Goal: Transaction & Acquisition: Purchase product/service

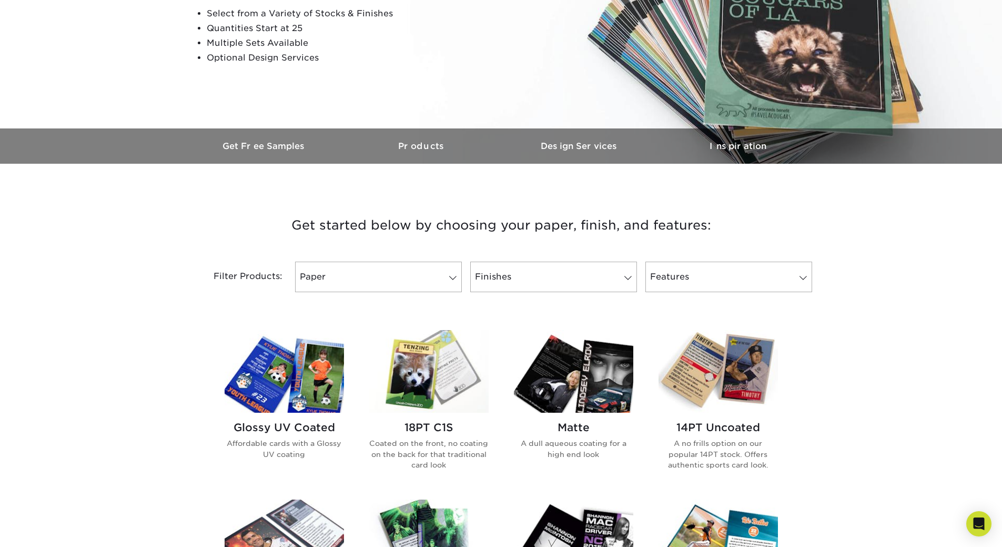
scroll to position [210, 0]
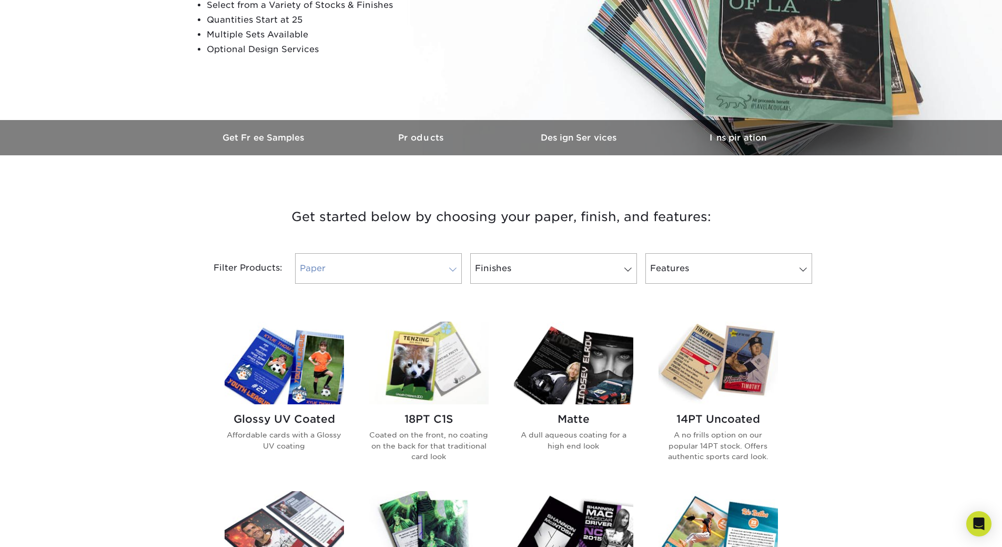
click at [419, 275] on link "Paper" at bounding box center [378, 268] width 167 height 31
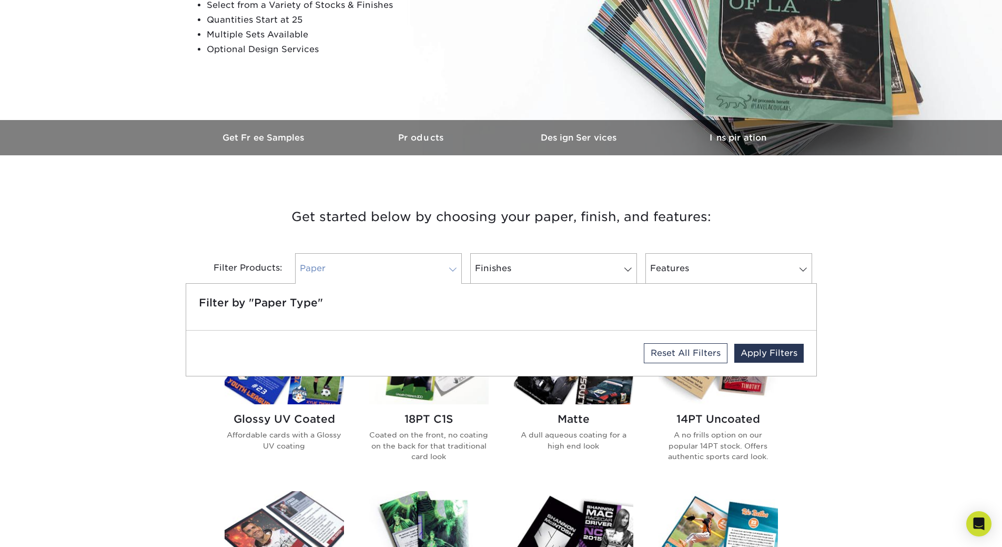
click at [419, 275] on link "Paper" at bounding box center [378, 268] width 167 height 31
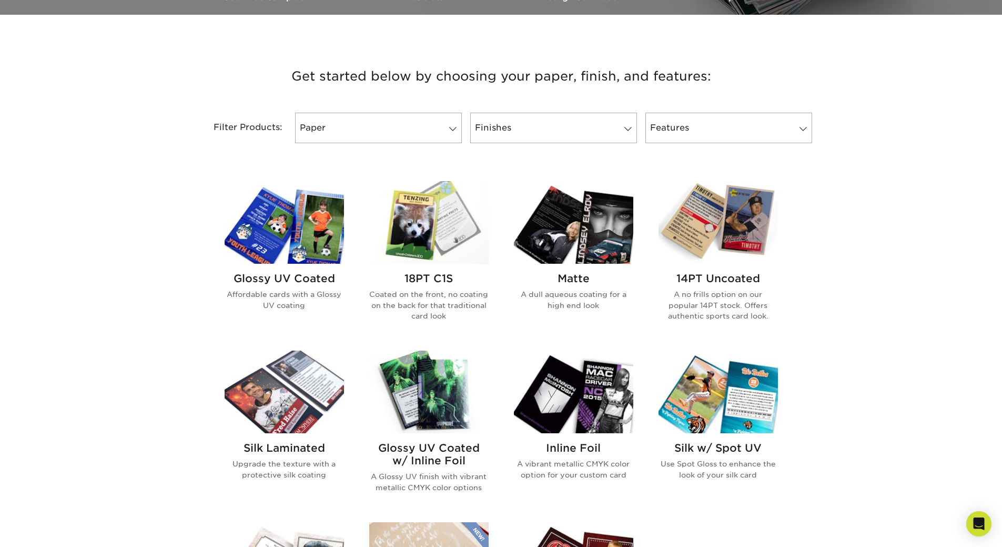
scroll to position [368, 0]
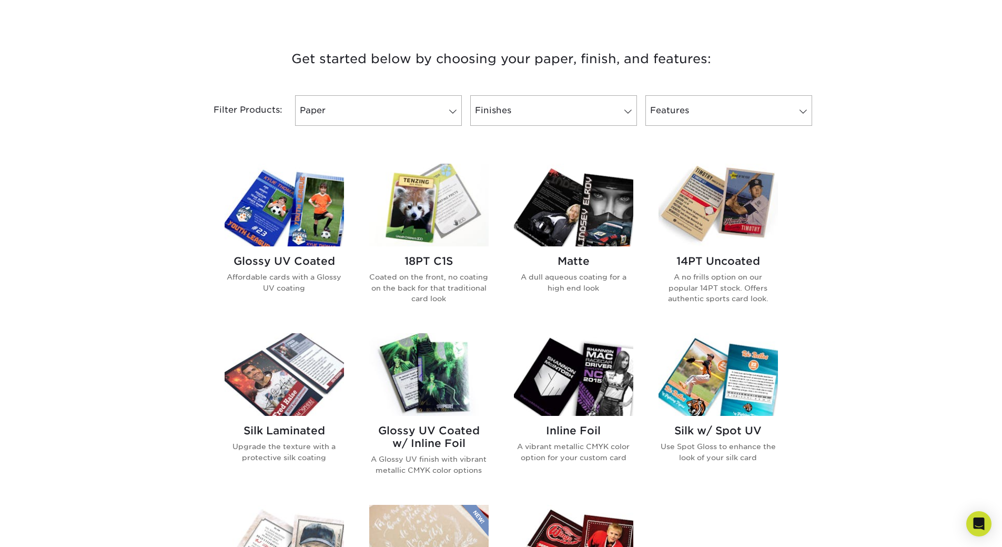
click at [283, 263] on h2 "Glossy UV Coated" at bounding box center [284, 261] width 119 height 13
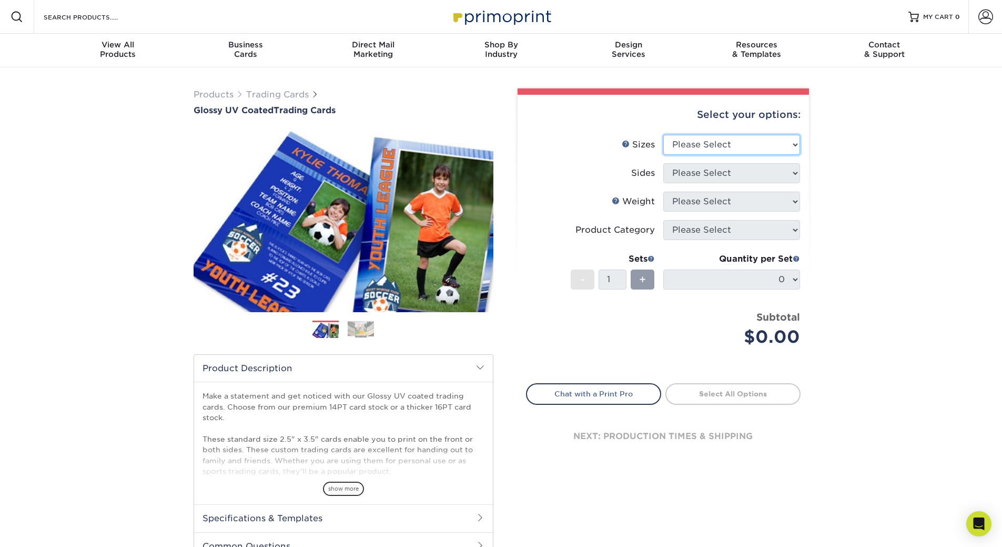
click at [741, 145] on select "Please Select 2.5" x 3.5"" at bounding box center [731, 145] width 137 height 20
select select "2.50x3.50"
click at [663, 135] on select "Please Select 2.5" x 3.5"" at bounding box center [731, 145] width 137 height 20
click at [717, 179] on select "Please Select Print Both Sides Print Front Only" at bounding box center [731, 173] width 137 height 20
select select "13abbda7-1d64-4f25-8bb2-c179b224825d"
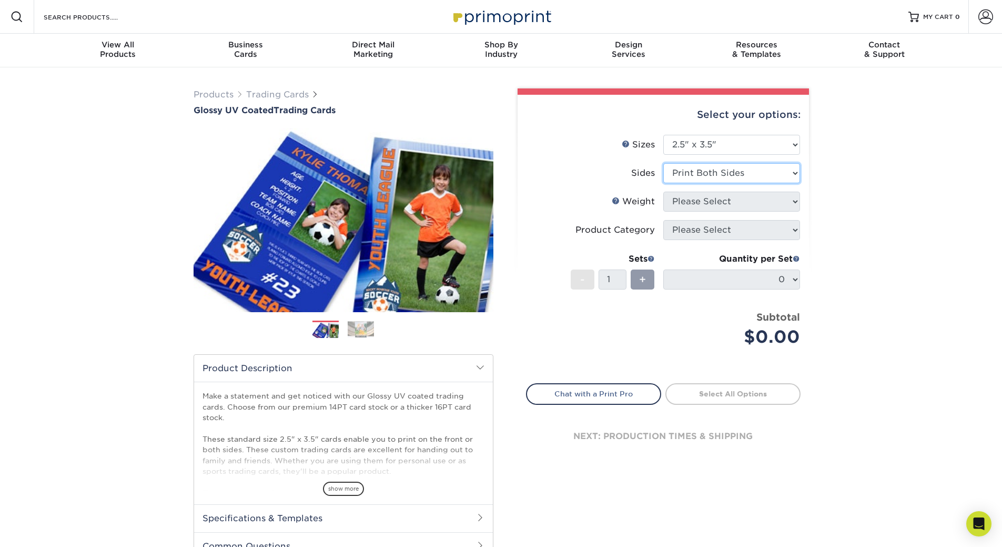
click at [663, 163] on select "Please Select Print Both Sides Print Front Only" at bounding box center [731, 173] width 137 height 20
click at [712, 202] on select "Please Select 16PT 14PT 18PT C1S" at bounding box center [731, 202] width 137 height 20
select select "16PT"
click at [663, 192] on select "Please Select 16PT 14PT 18PT C1S" at bounding box center [731, 202] width 137 height 20
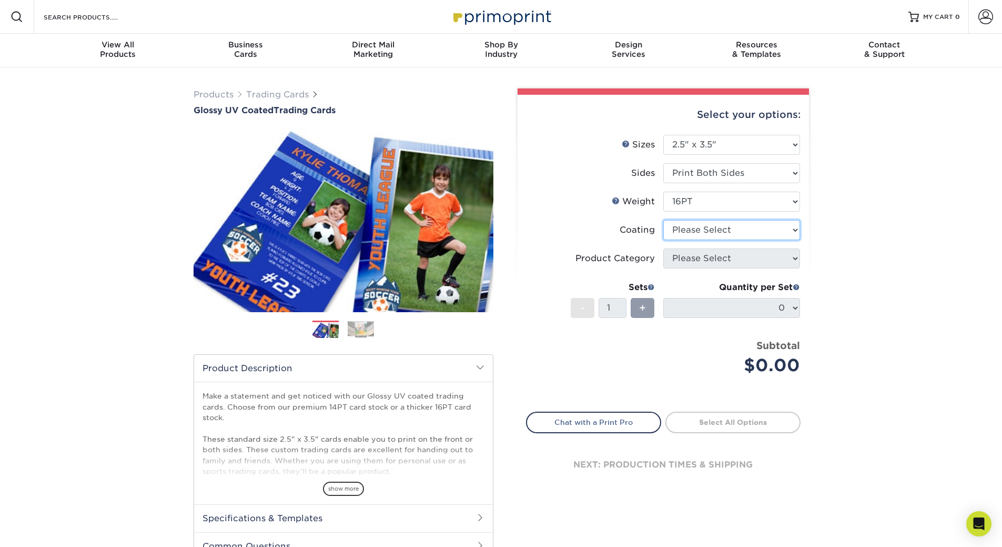
click at [699, 225] on select at bounding box center [731, 230] width 137 height 20
select select "ae367451-b2b8-45df-a344-0f05b6a12993"
click at [663, 220] on select at bounding box center [731, 230] width 137 height 20
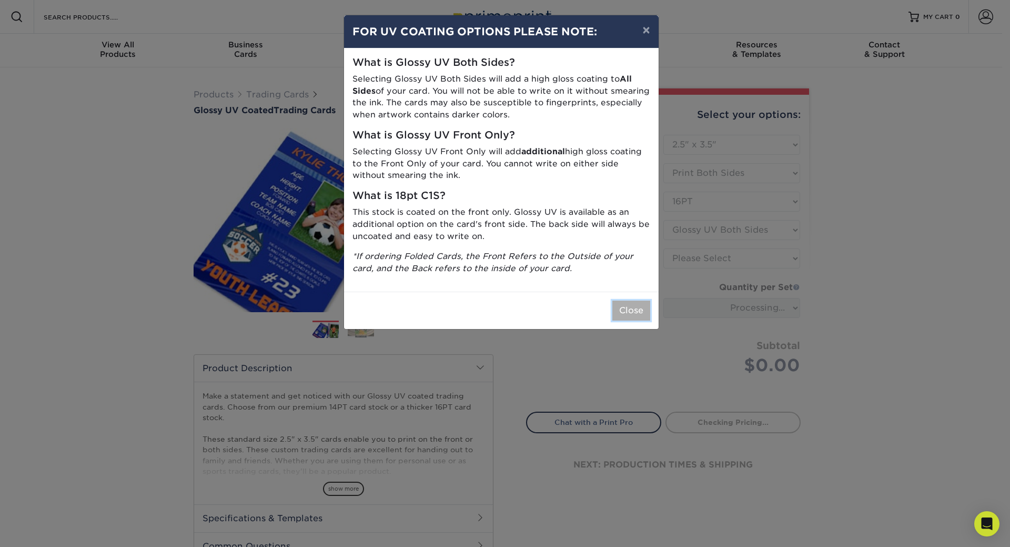
click at [632, 310] on button "Close" at bounding box center [631, 310] width 38 height 20
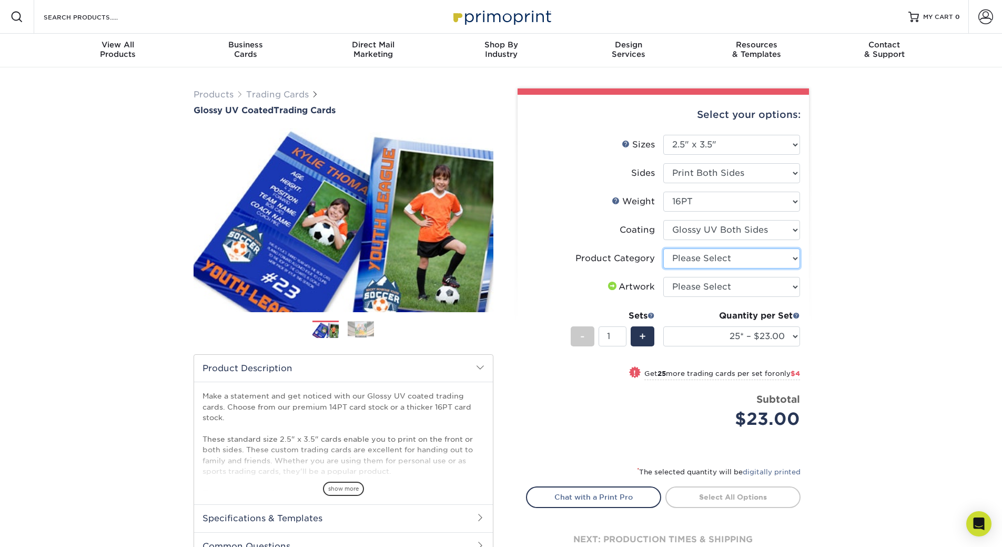
click at [697, 254] on select "Please Select Trading Cards" at bounding box center [731, 258] width 137 height 20
select select "c2f9bce9-36c2-409d-b101-c29d9d031e18"
click at [663, 248] on select "Please Select Trading Cards" at bounding box center [731, 258] width 137 height 20
click at [691, 288] on select "Please Select I will upload files I need a design - $100" at bounding box center [731, 287] width 137 height 20
select select "upload"
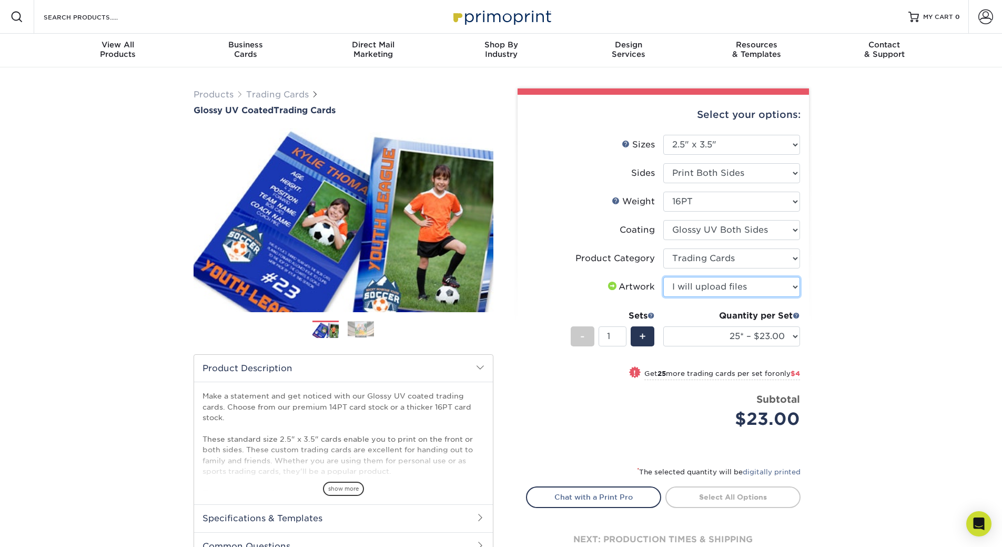
click at [663, 277] on select "Please Select I will upload files I need a design - $100" at bounding box center [731, 287] width 137 height 20
